Goal: Transaction & Acquisition: Purchase product/service

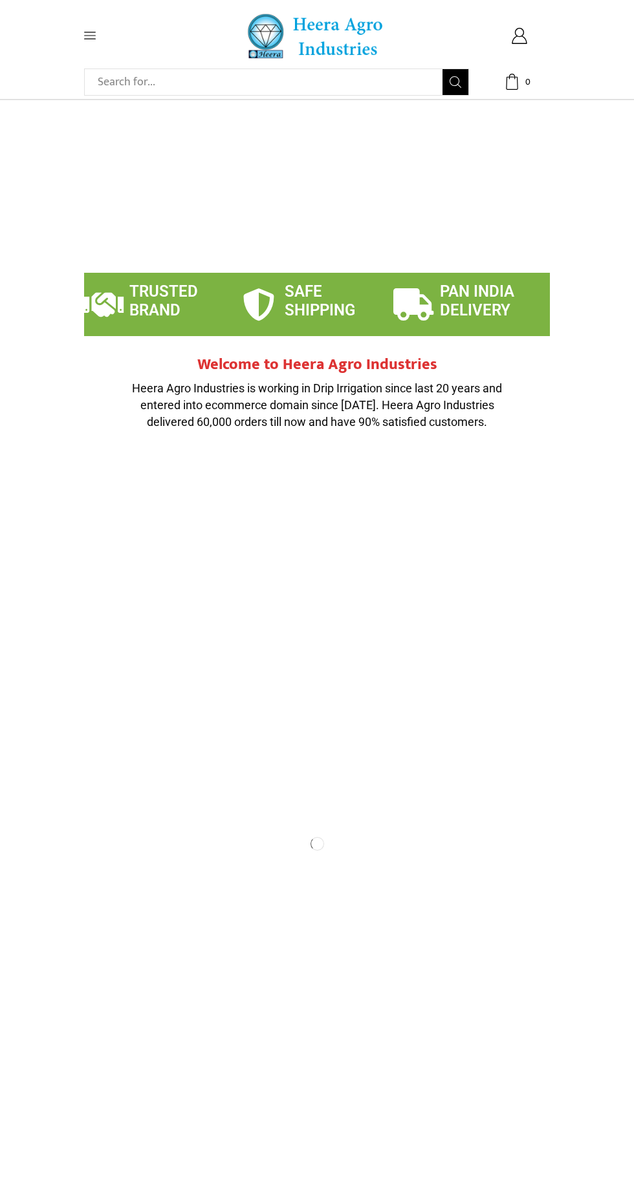
click at [95, 38] on icon at bounding box center [90, 36] width 12 height 12
click at [85, 38] on icon at bounding box center [90, 36] width 12 height 12
click at [89, 36] on icon at bounding box center [90, 35] width 12 height 7
click at [100, 30] on span at bounding box center [114, 36] width 61 height 12
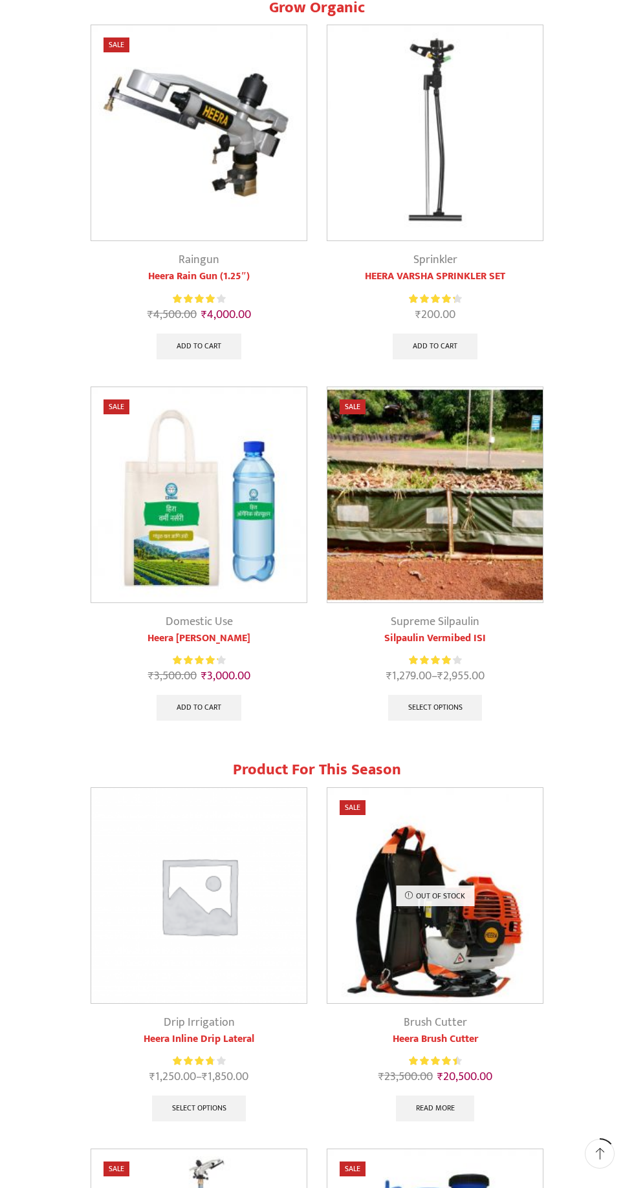
click at [210, 921] on img at bounding box center [198, 895] width 215 height 215
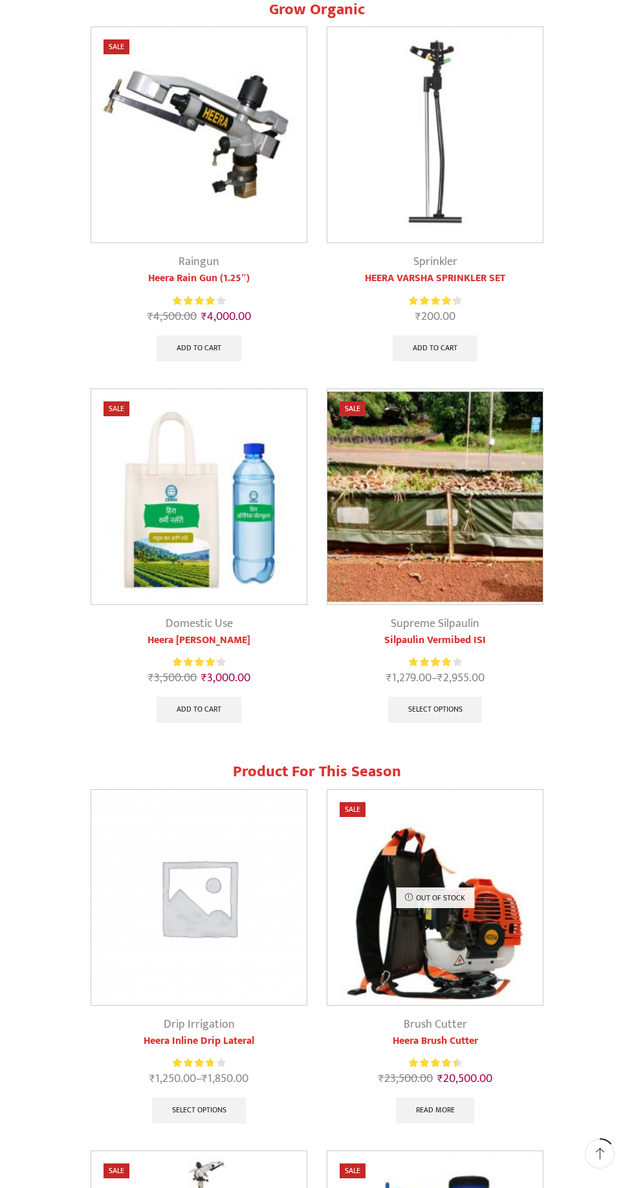
scroll to position [456, 0]
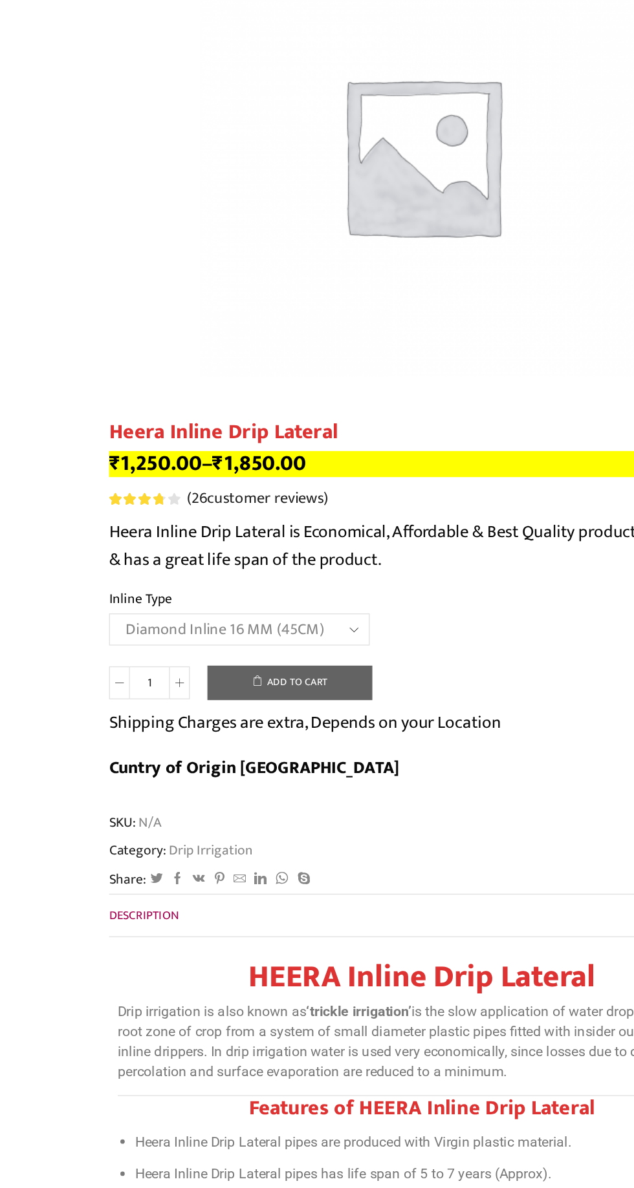
click at [84, 643] on select "Choose an option Heera Inline 12 MM (30CM) Heera Inline 12 MM (38CM) Heera Inli…" at bounding box center [181, 655] width 194 height 24
select select "Diamond Inline 16 MM (45CM)"
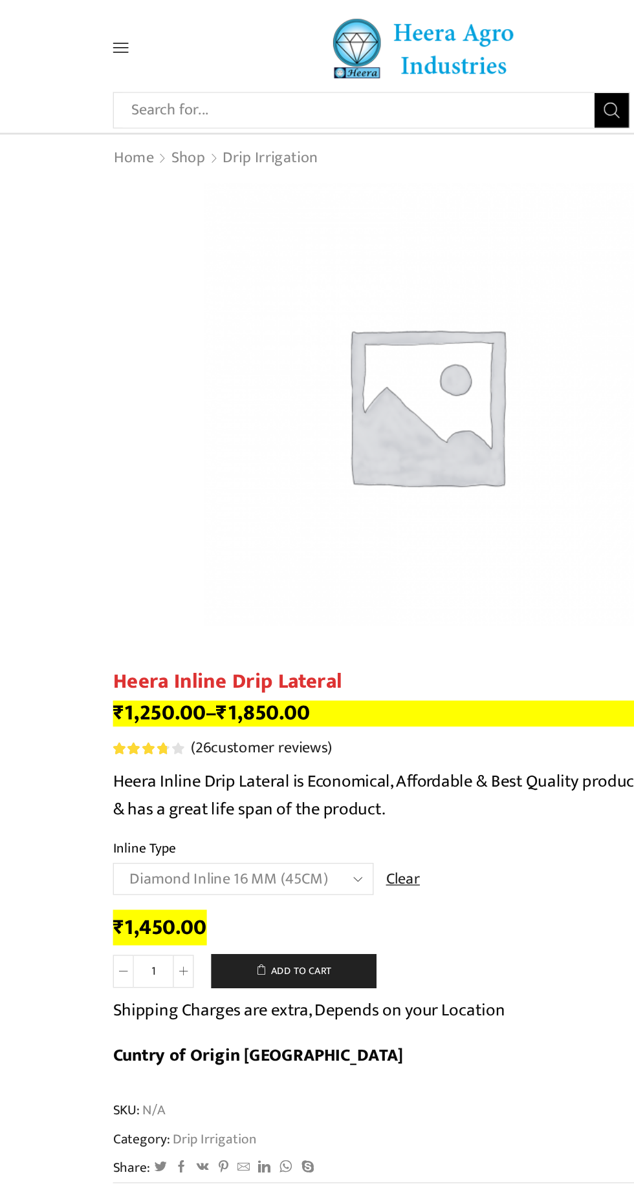
click at [195, 111] on link "Drip Irrigation" at bounding box center [201, 118] width 72 height 17
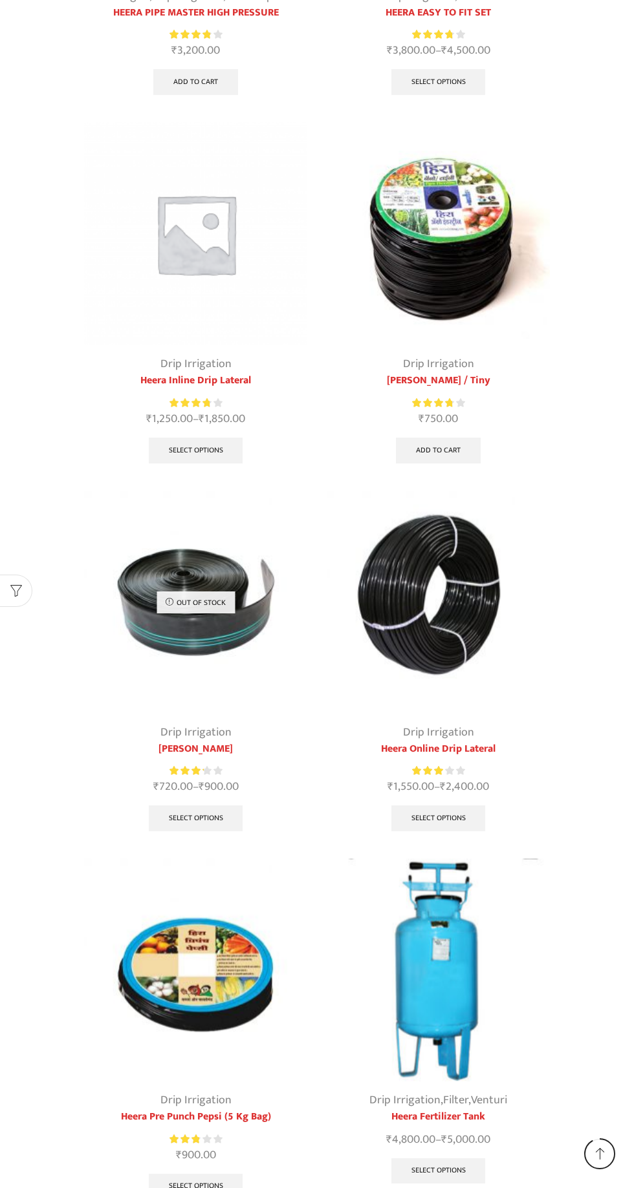
scroll to position [1194, 0]
